Goal: Transaction & Acquisition: Purchase product/service

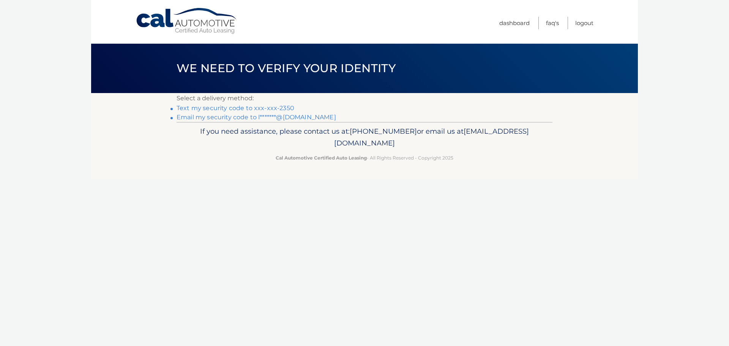
click at [223, 107] on link "Text my security code to xxx-xxx-2350" at bounding box center [236, 107] width 118 height 7
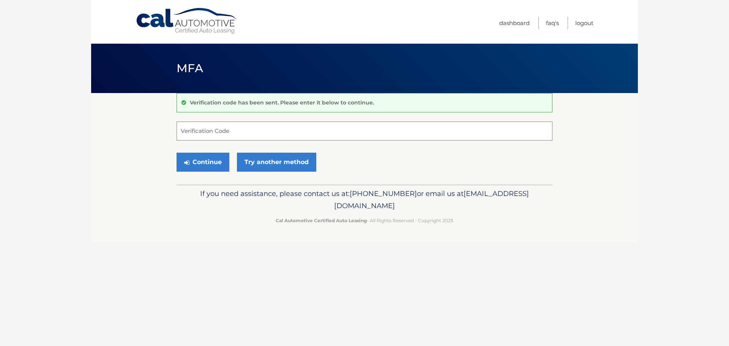
click at [229, 125] on input "Verification Code" at bounding box center [365, 131] width 376 height 19
type input "217302"
click at [208, 160] on button "Continue" at bounding box center [203, 162] width 53 height 19
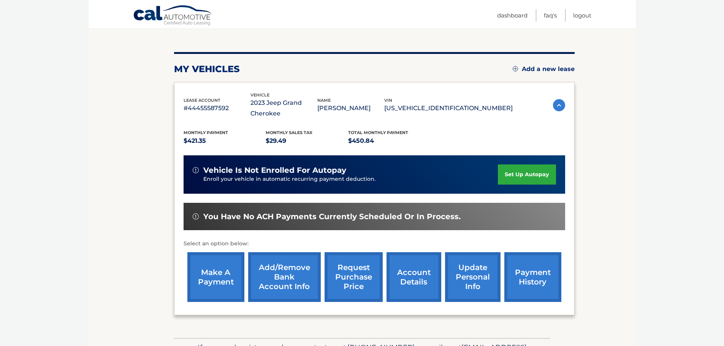
scroll to position [76, 0]
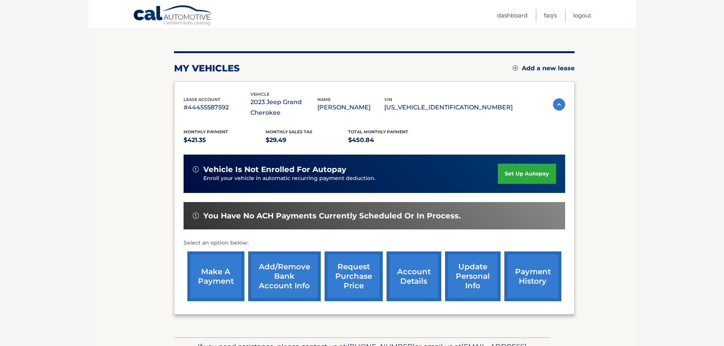
click at [216, 277] on link "make a payment" at bounding box center [215, 276] width 57 height 50
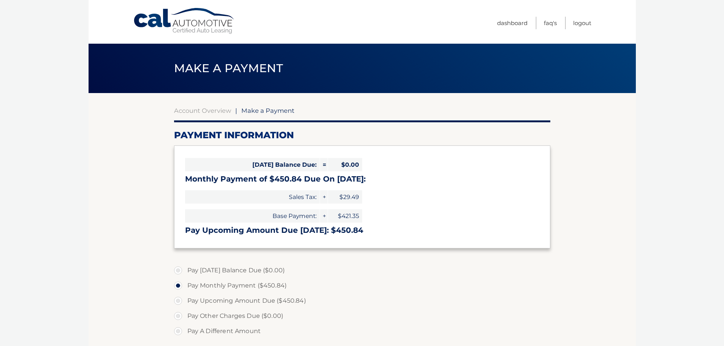
select select "MGRmYjFjZTEtNzlmOS00MTVhLWEyNDctZmNkODA5NDkzZTlk"
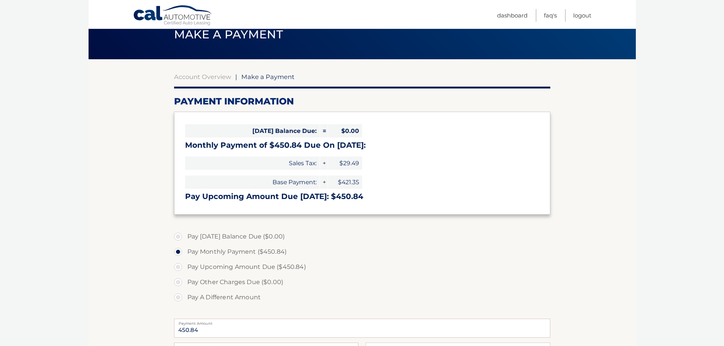
scroll to position [76, 0]
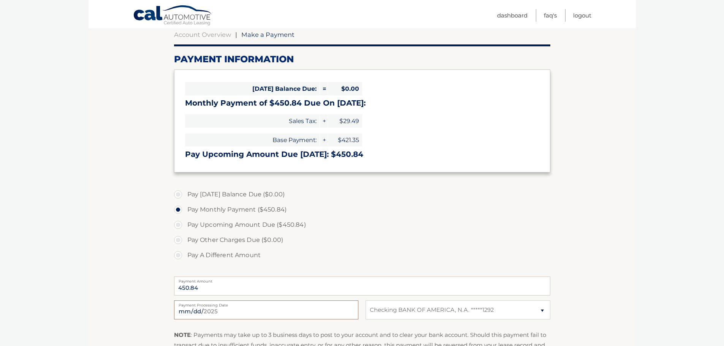
click at [348, 307] on input "2025-09-24" at bounding box center [266, 309] width 184 height 19
click at [374, 248] on label "Pay A Different Amount" at bounding box center [362, 255] width 376 height 15
click at [185, 248] on input "Pay A Different Amount" at bounding box center [181, 254] width 8 height 12
radio input "true"
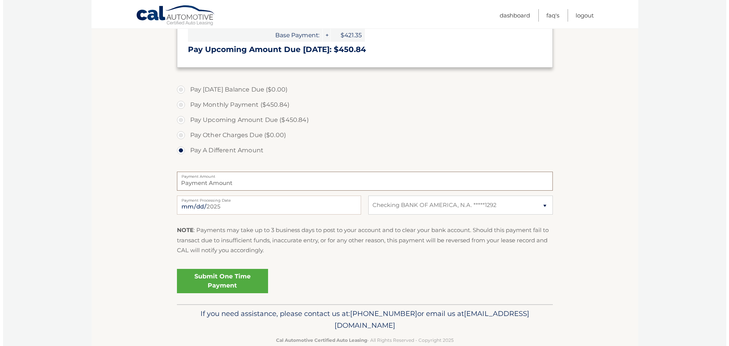
scroll to position [190, 0]
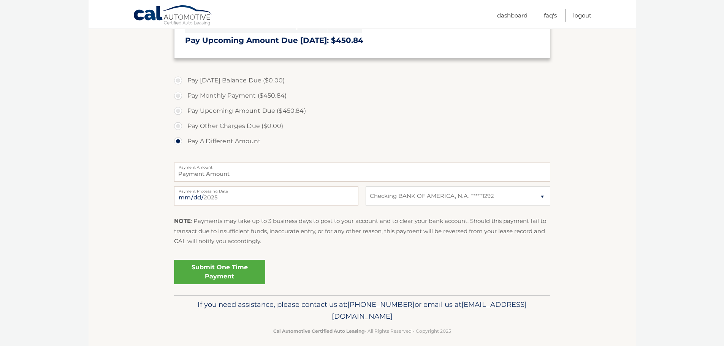
click at [220, 282] on link "Submit One Time Payment" at bounding box center [219, 272] width 91 height 24
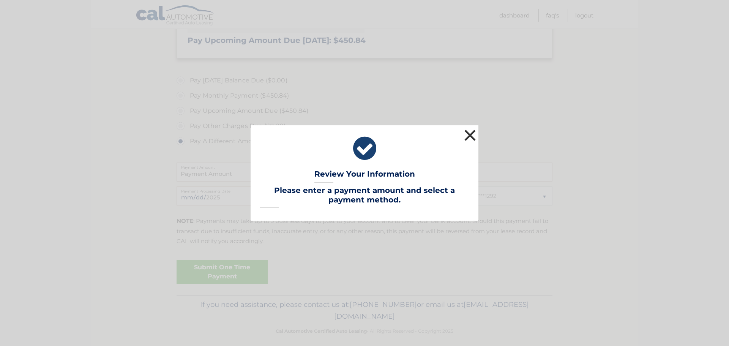
click at [474, 134] on button "×" at bounding box center [470, 135] width 15 height 15
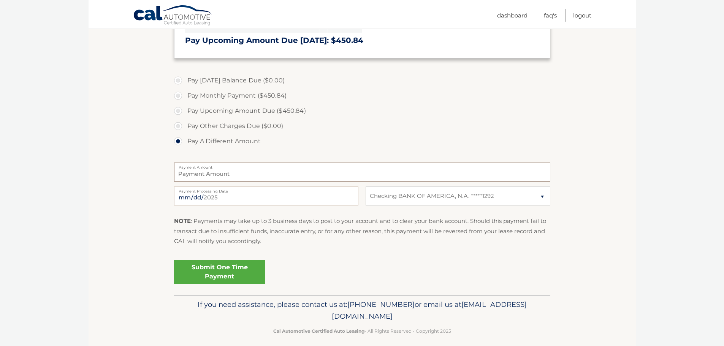
click at [271, 172] on input "Payment Amount" at bounding box center [362, 172] width 376 height 19
click at [179, 97] on label "Pay Monthly Payment ($450.84)" at bounding box center [362, 95] width 376 height 15
click at [179, 97] on input "Pay Monthly Payment ($450.84)" at bounding box center [181, 94] width 8 height 12
radio input "true"
type input "450.84"
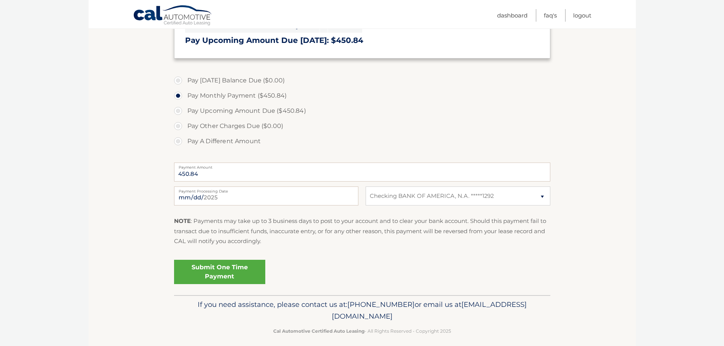
click at [180, 111] on label "Pay Upcoming Amount Due ($450.84)" at bounding box center [362, 110] width 376 height 15
click at [180, 111] on input "Pay Upcoming Amount Due ($450.84)" at bounding box center [181, 109] width 8 height 12
radio input "true"
click at [219, 267] on link "Submit One Time Payment" at bounding box center [219, 272] width 91 height 24
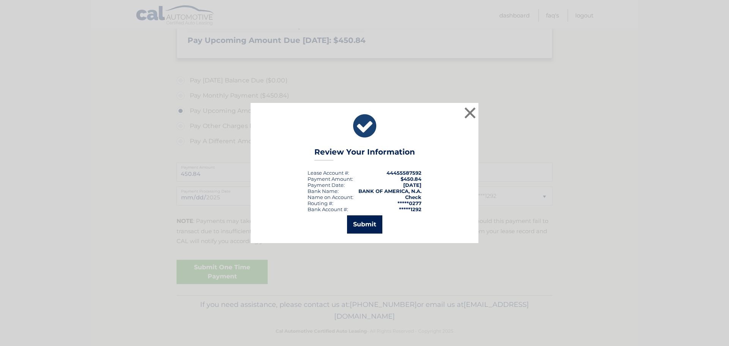
click at [373, 220] on button "Submit" at bounding box center [364, 224] width 35 height 18
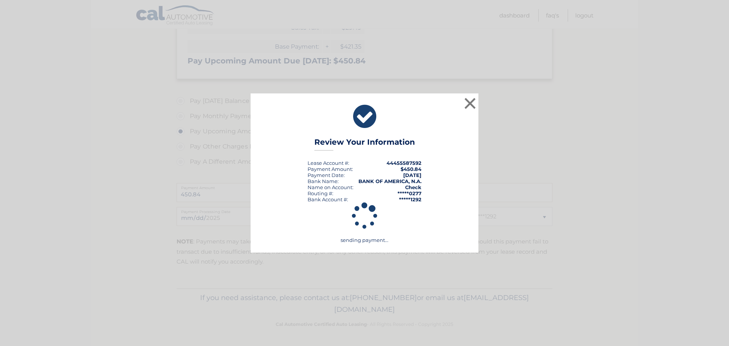
scroll to position [169, 0]
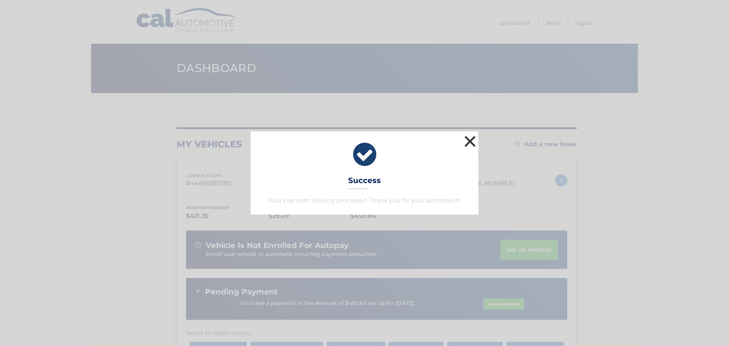
click at [466, 137] on button "×" at bounding box center [470, 141] width 15 height 15
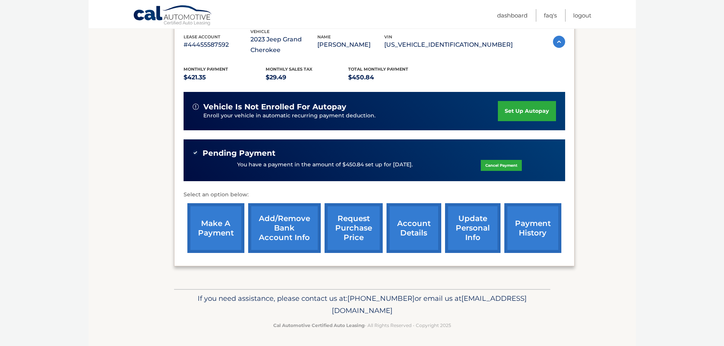
scroll to position [139, 0]
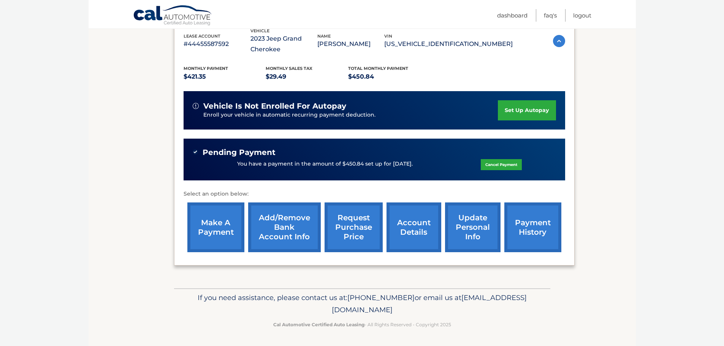
click at [411, 224] on link "account details" at bounding box center [413, 227] width 55 height 50
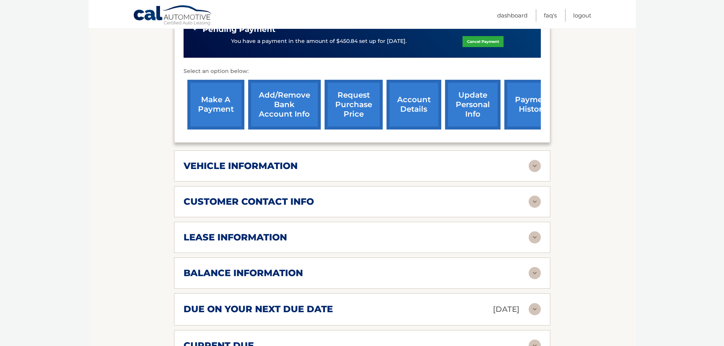
scroll to position [304, 0]
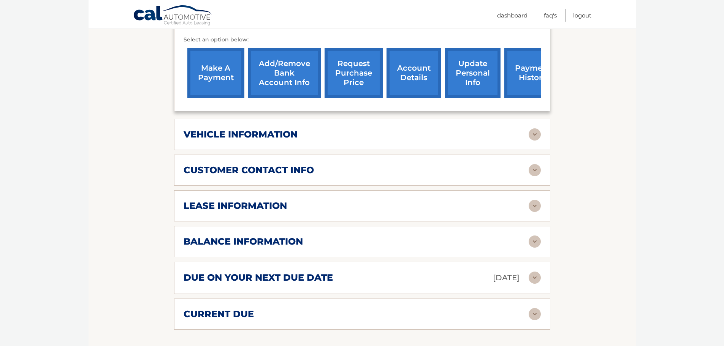
click at [410, 145] on div "vehicle information vehicle Year [DATE] vehicle make Jeep vehicle model Grand C…" at bounding box center [362, 134] width 376 height 31
click at [437, 134] on div "vehicle information" at bounding box center [355, 134] width 345 height 11
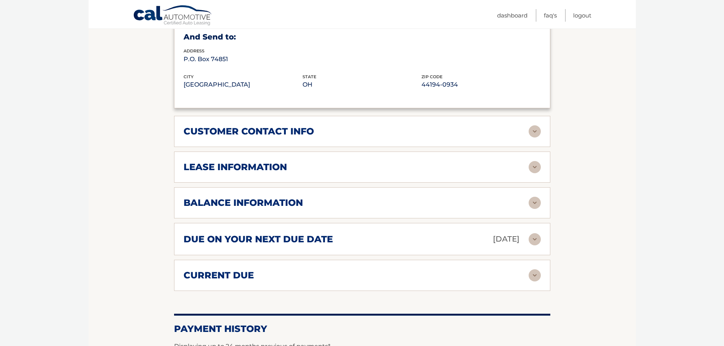
scroll to position [532, 0]
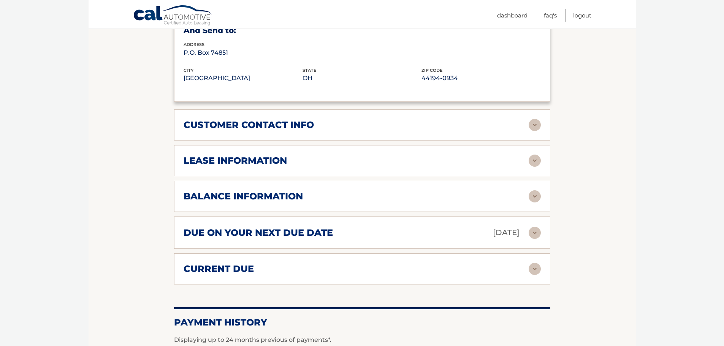
click at [381, 224] on div "due on your next due date [DATE] Late Charges $0.00 Miscellaneous Charges $0.00…" at bounding box center [362, 232] width 376 height 32
click at [393, 238] on div "due on your next due date [DATE]" at bounding box center [355, 232] width 345 height 13
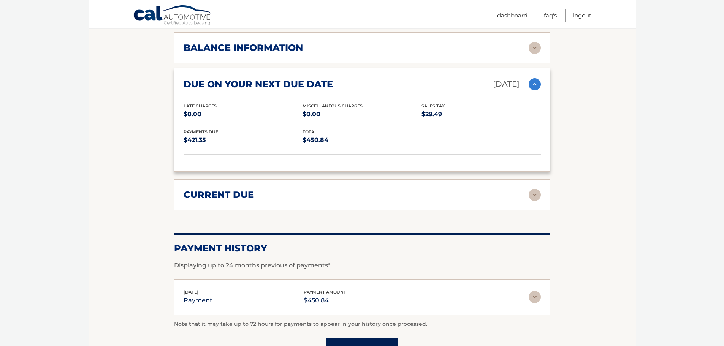
scroll to position [684, 0]
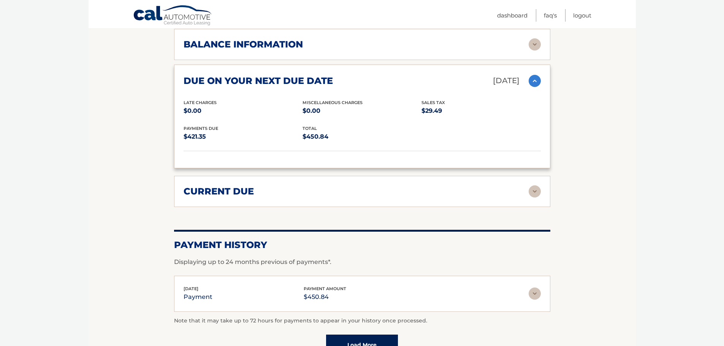
click at [342, 196] on div "current due" at bounding box center [355, 191] width 345 height 11
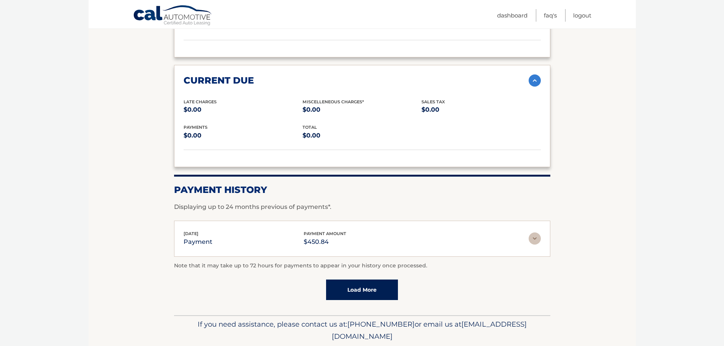
scroll to position [798, 0]
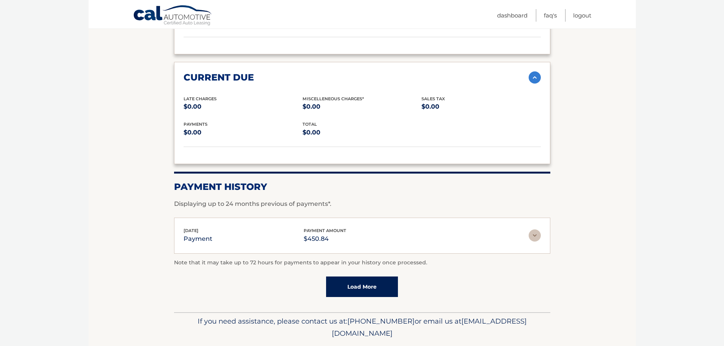
click at [450, 237] on div "[DATE] payment payment amount $450.84" at bounding box center [355, 235] width 345 height 17
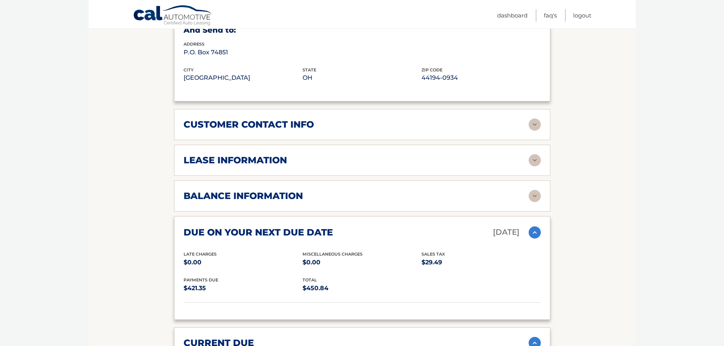
scroll to position [532, 0]
click at [412, 191] on div "balance information" at bounding box center [355, 196] width 345 height 11
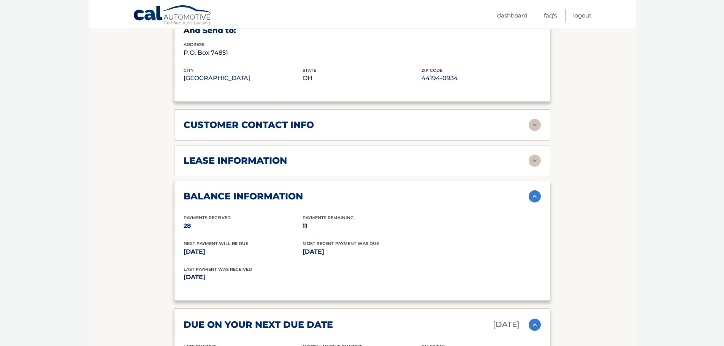
click at [532, 192] on img at bounding box center [534, 196] width 12 height 12
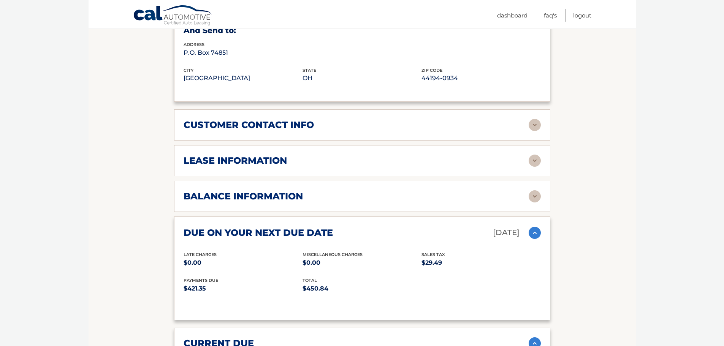
click at [534, 229] on img at bounding box center [534, 233] width 12 height 12
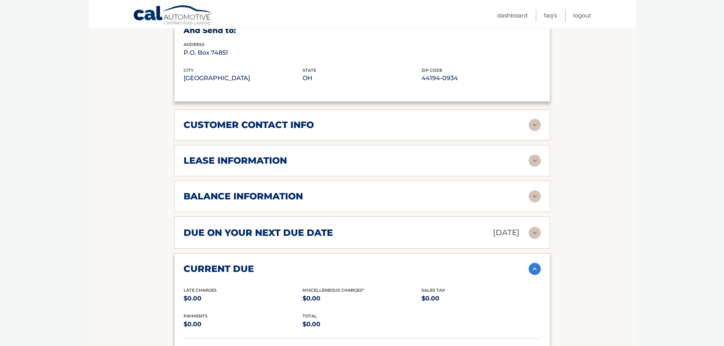
click at [530, 270] on img at bounding box center [534, 269] width 12 height 12
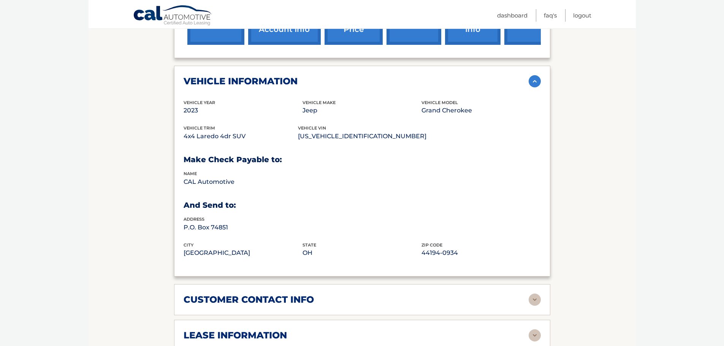
scroll to position [342, 0]
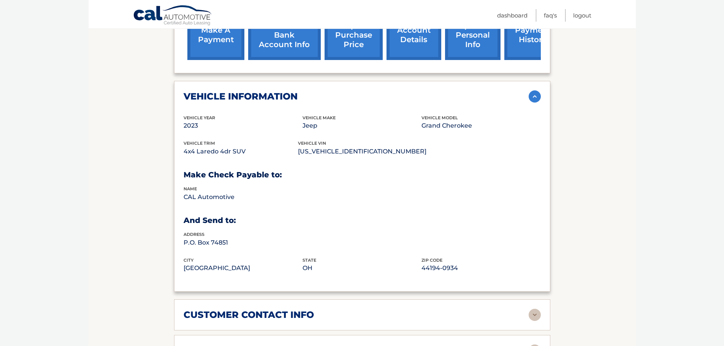
click at [536, 93] on img at bounding box center [534, 96] width 12 height 12
